Goal: Check status: Check status

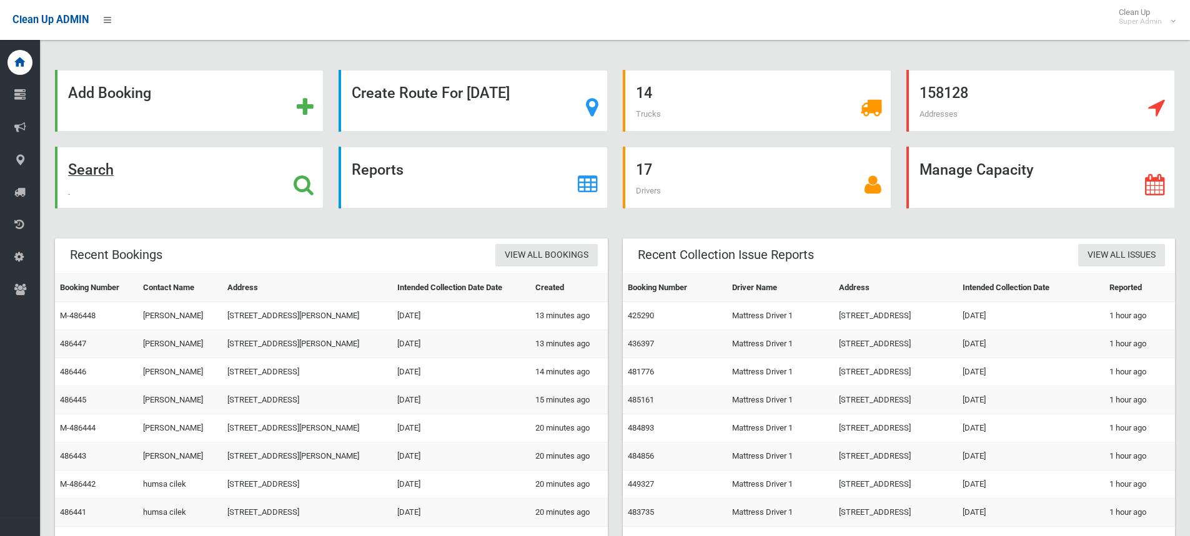
drag, startPoint x: 303, startPoint y: 182, endPoint x: 280, endPoint y: 177, distance: 23.6
click at [303, 182] on icon at bounding box center [304, 184] width 20 height 21
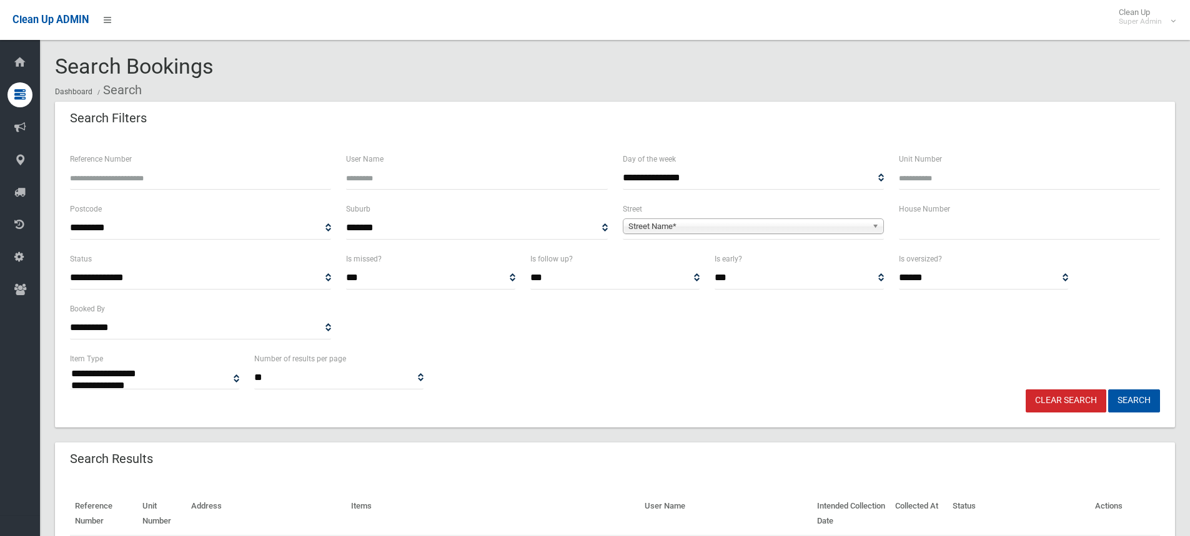
select select
click at [231, 185] on input "Reference Number" at bounding box center [200, 178] width 261 height 23
type input "******"
click at [1108, 390] on button "Search" at bounding box center [1134, 401] width 52 height 23
select select
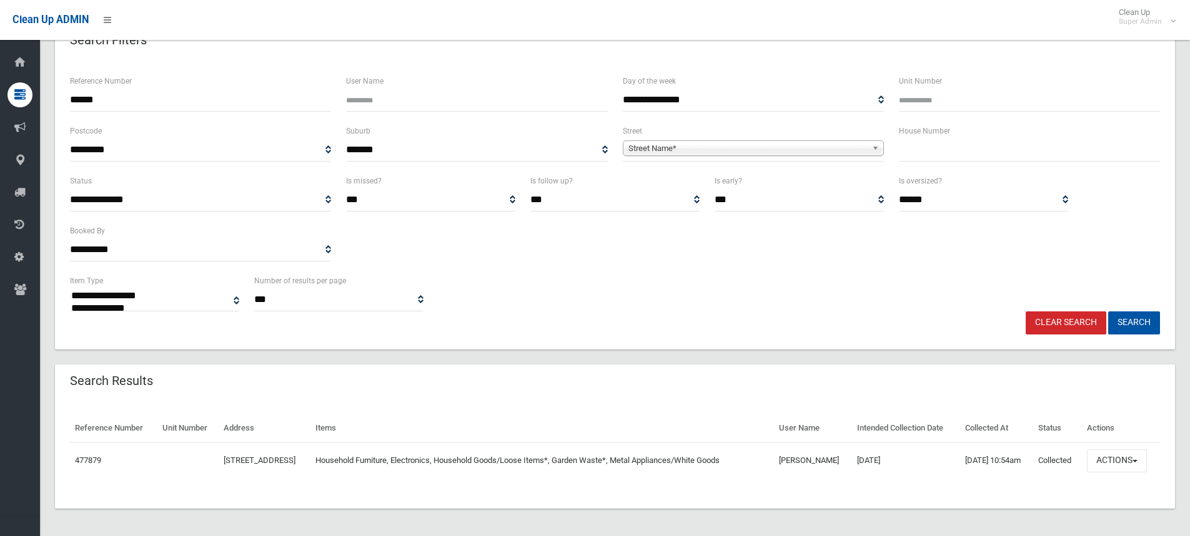
scroll to position [81, 0]
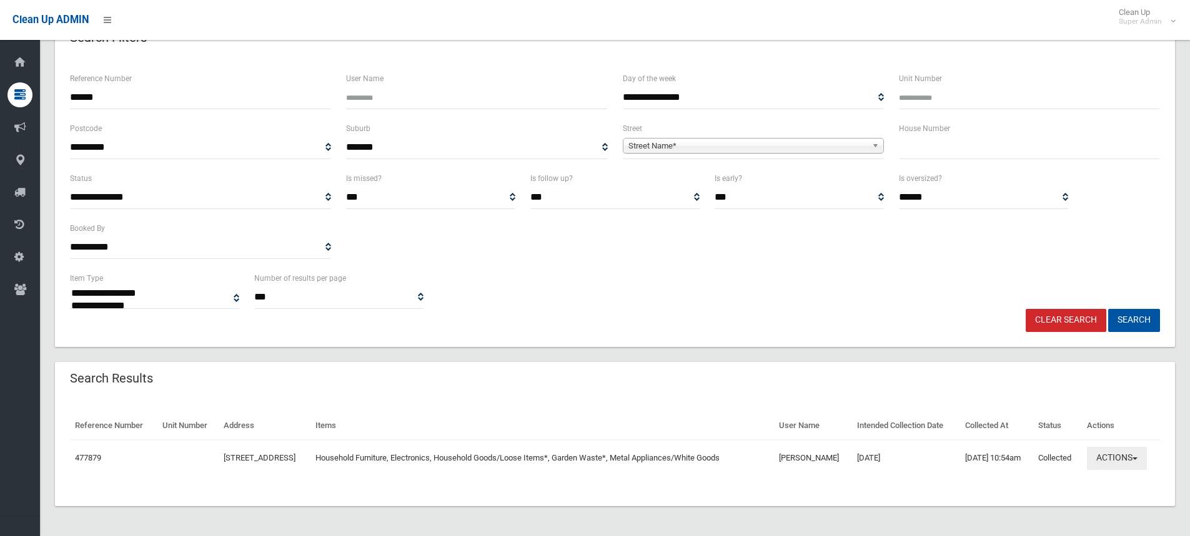
click at [1123, 462] on button "Actions" at bounding box center [1117, 458] width 60 height 23
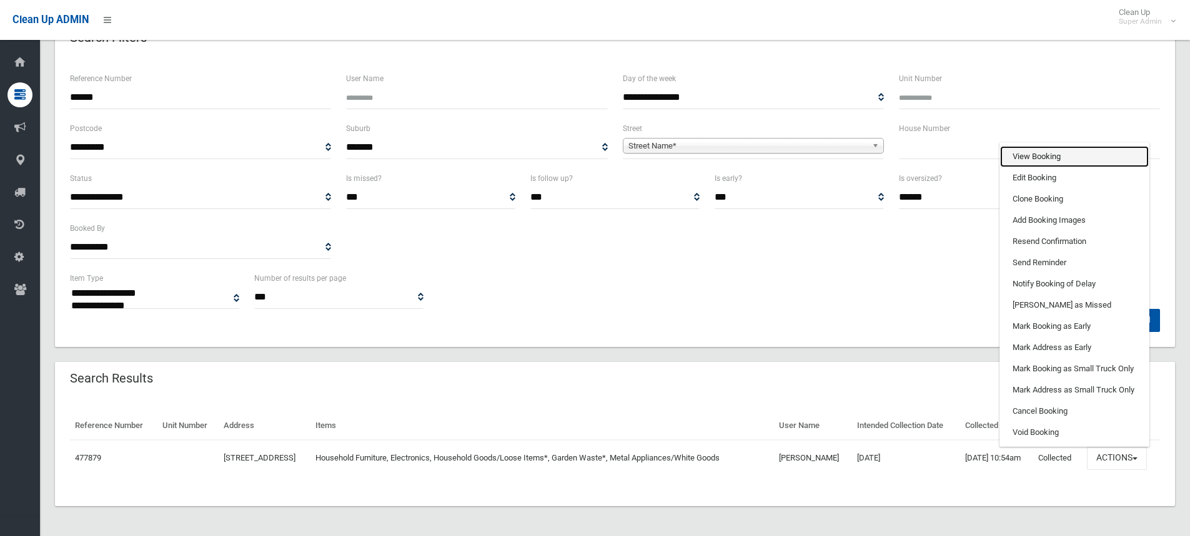
click at [1055, 158] on link "View Booking" at bounding box center [1074, 156] width 149 height 21
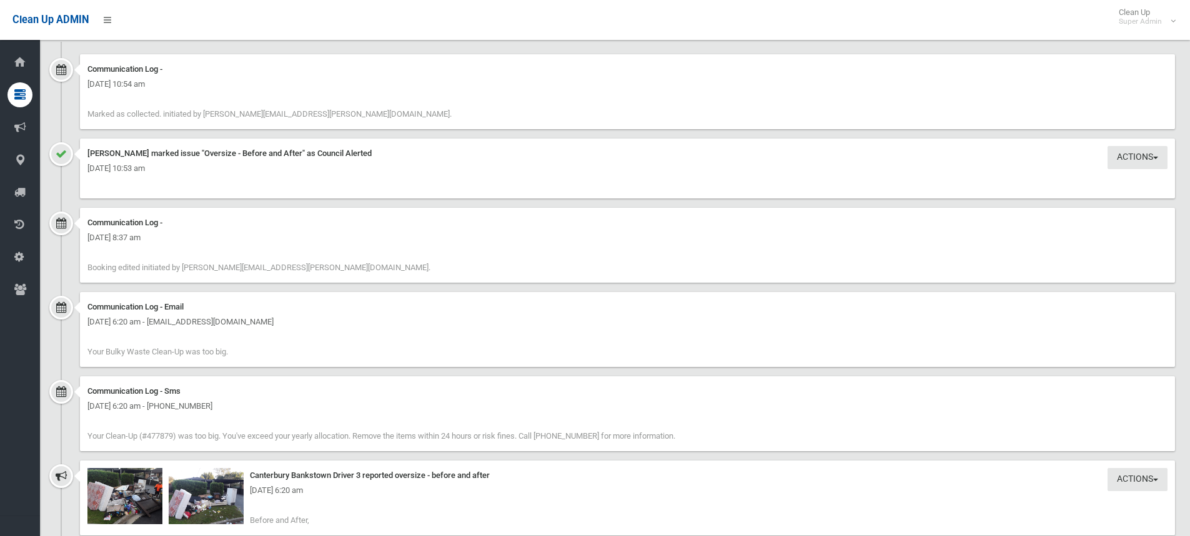
scroll to position [1499, 0]
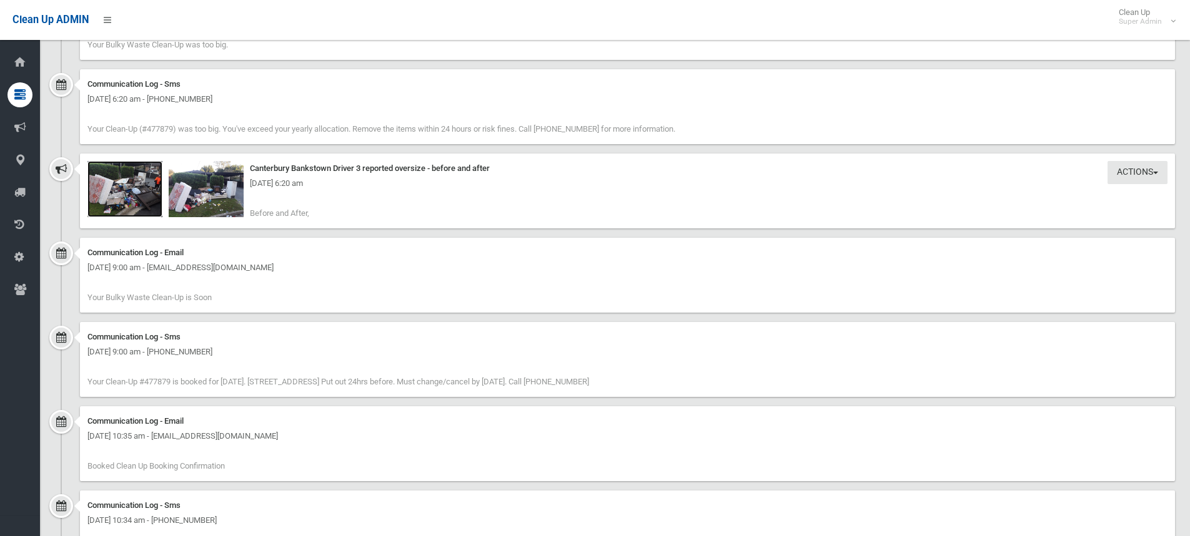
click at [135, 196] on img at bounding box center [124, 189] width 75 height 56
click at [222, 188] on div "Thursday 18th September 2025 - 6:20 am" at bounding box center [627, 183] width 1080 height 15
click at [209, 204] on img at bounding box center [206, 189] width 75 height 56
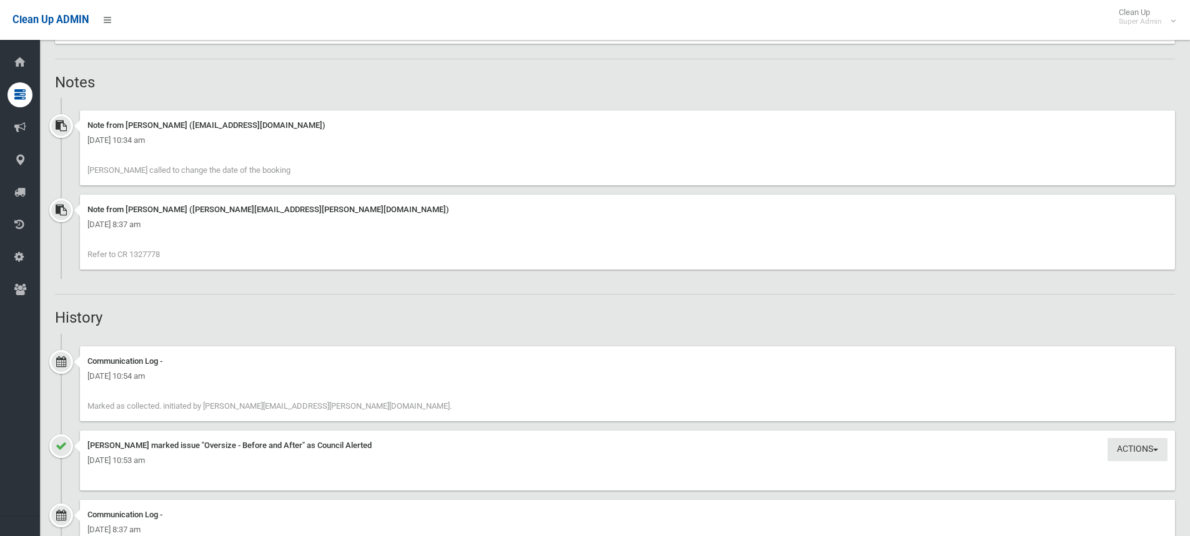
scroll to position [836, 0]
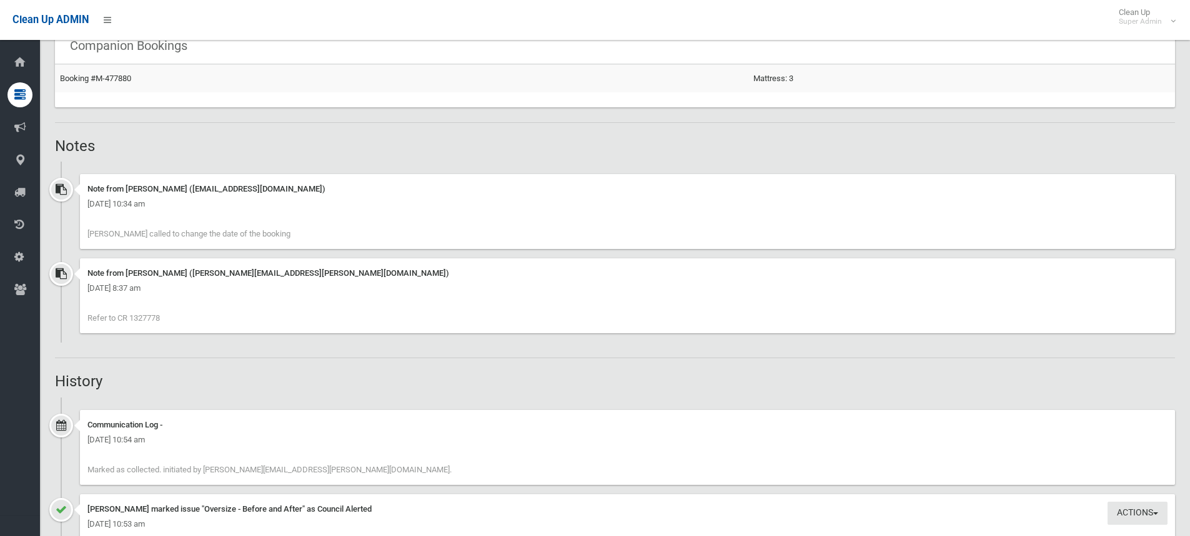
click at [151, 316] on span "Refer to CR 1327778" at bounding box center [123, 318] width 72 height 9
copy span "1327778"
click at [187, 337] on div "Note from Annette Stewart (annette.stewart@cbcity.nsw.gov.au) Thursday 18th Sep…" at bounding box center [615, 301] width 1120 height 84
click at [140, 372] on div "Booking Details Actions View Booking Edit Booking Clone Booking Add Booking Ima…" at bounding box center [615, 433] width 1120 height 2286
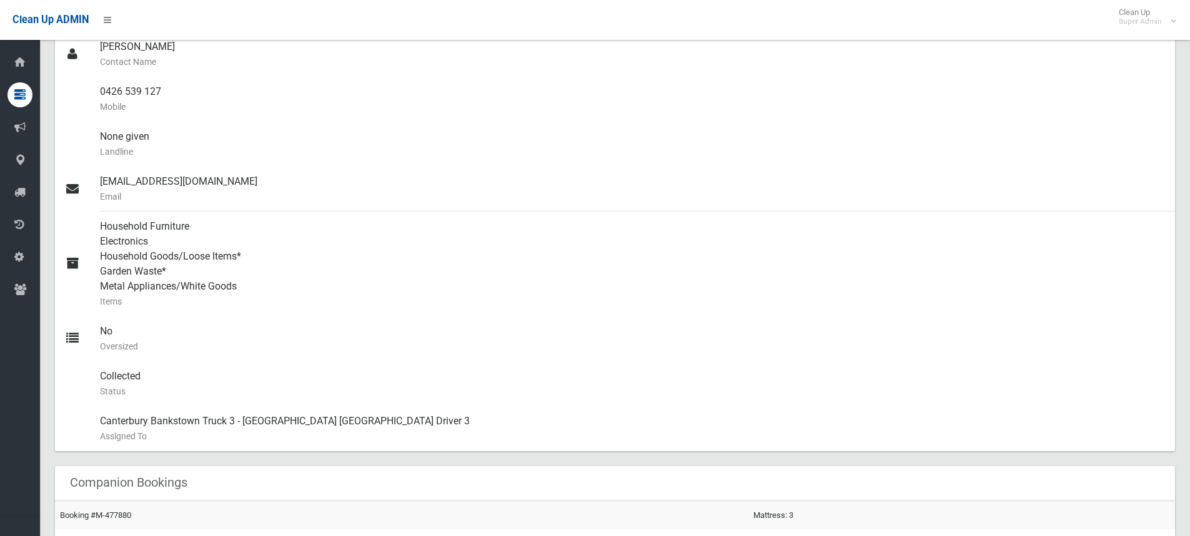
scroll to position [0, 0]
